Goal: Navigation & Orientation: Find specific page/section

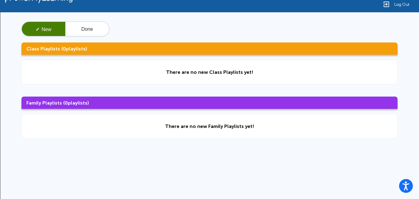
scroll to position [15, 0]
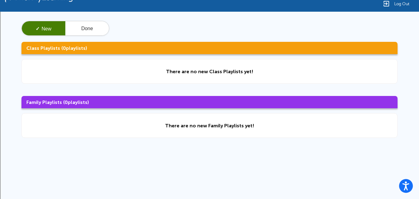
click at [52, 32] on button "✓ New" at bounding box center [44, 28] width 44 height 15
click at [309, 97] on h3 "Family Playlists ( 0 playlists)" at bounding box center [209, 102] width 376 height 12
click at [304, 78] on div "There are no new Class Playlists yet!" at bounding box center [209, 71] width 376 height 25
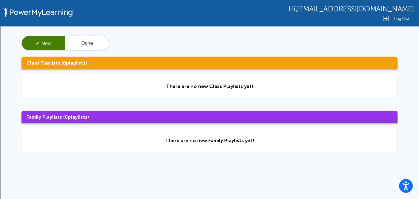
click at [25, 2] on img at bounding box center [38, 13] width 75 height 26
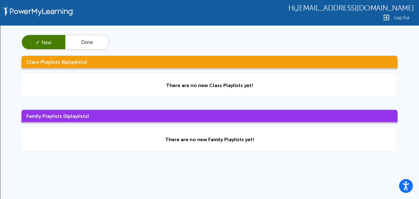
scroll to position [1, 0]
click at [81, 45] on button "Done" at bounding box center [87, 42] width 44 height 15
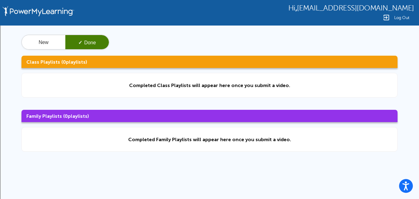
click at [394, 20] on div "Log Out" at bounding box center [352, 17] width 126 height 7
